Goal: Task Accomplishment & Management: Use online tool/utility

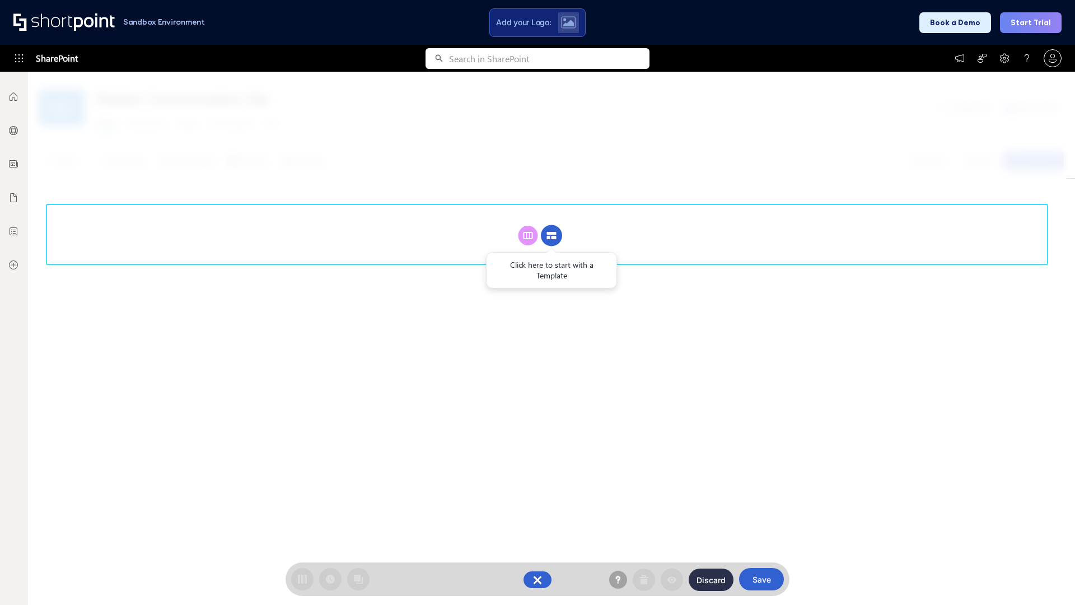
click at [552, 225] on circle at bounding box center [551, 235] width 21 height 21
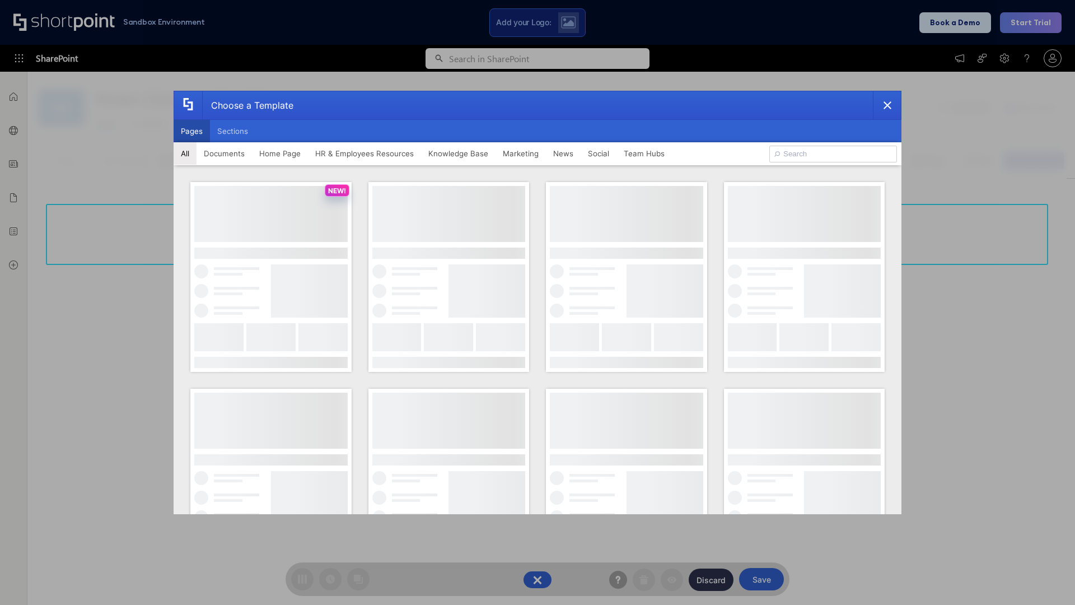
scroll to position [153, 0]
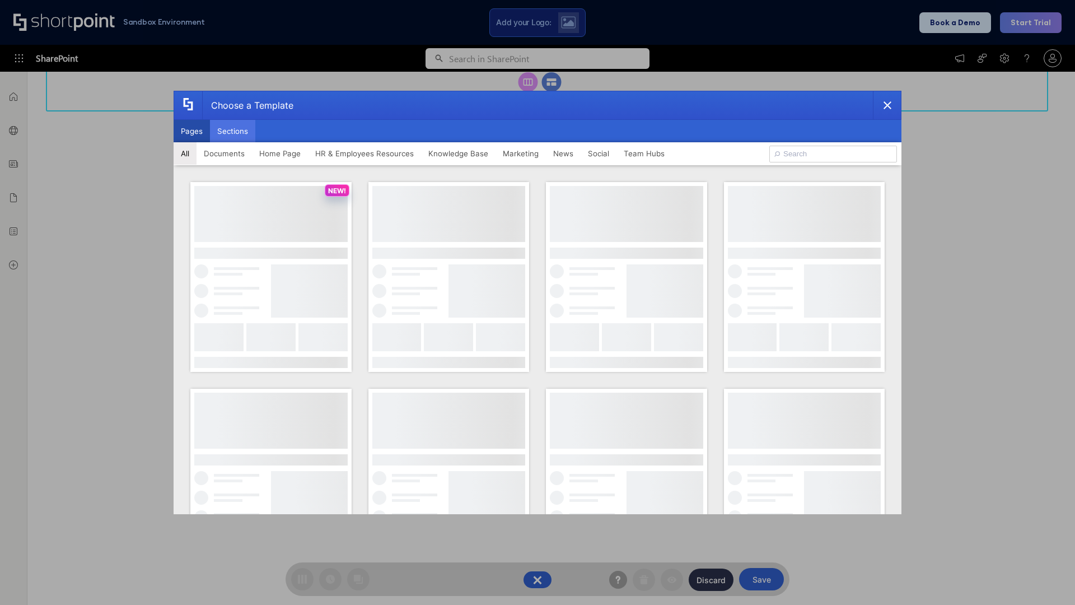
click at [232, 131] on button "Sections" at bounding box center [232, 131] width 45 height 22
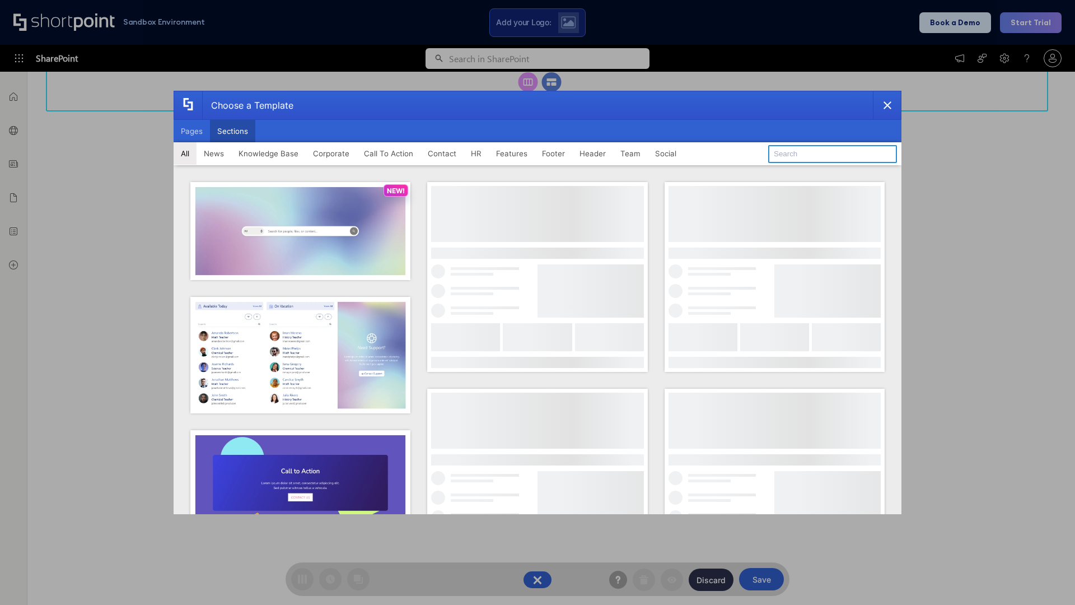
type input "Header 5"
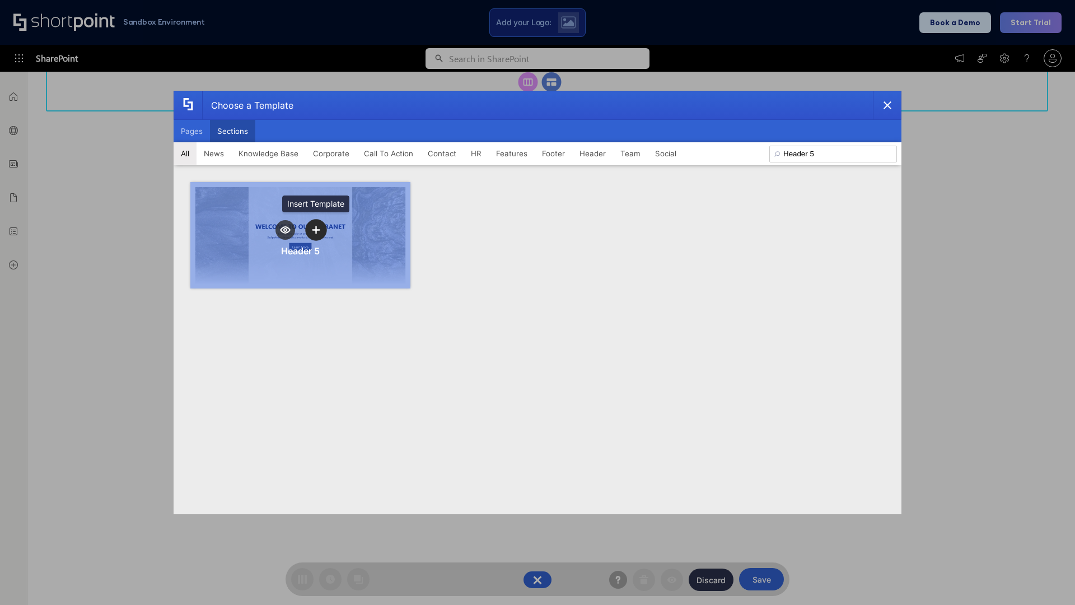
click at [316, 230] on icon "template selector" at bounding box center [316, 230] width 8 height 8
